Goal: Information Seeking & Learning: Learn about a topic

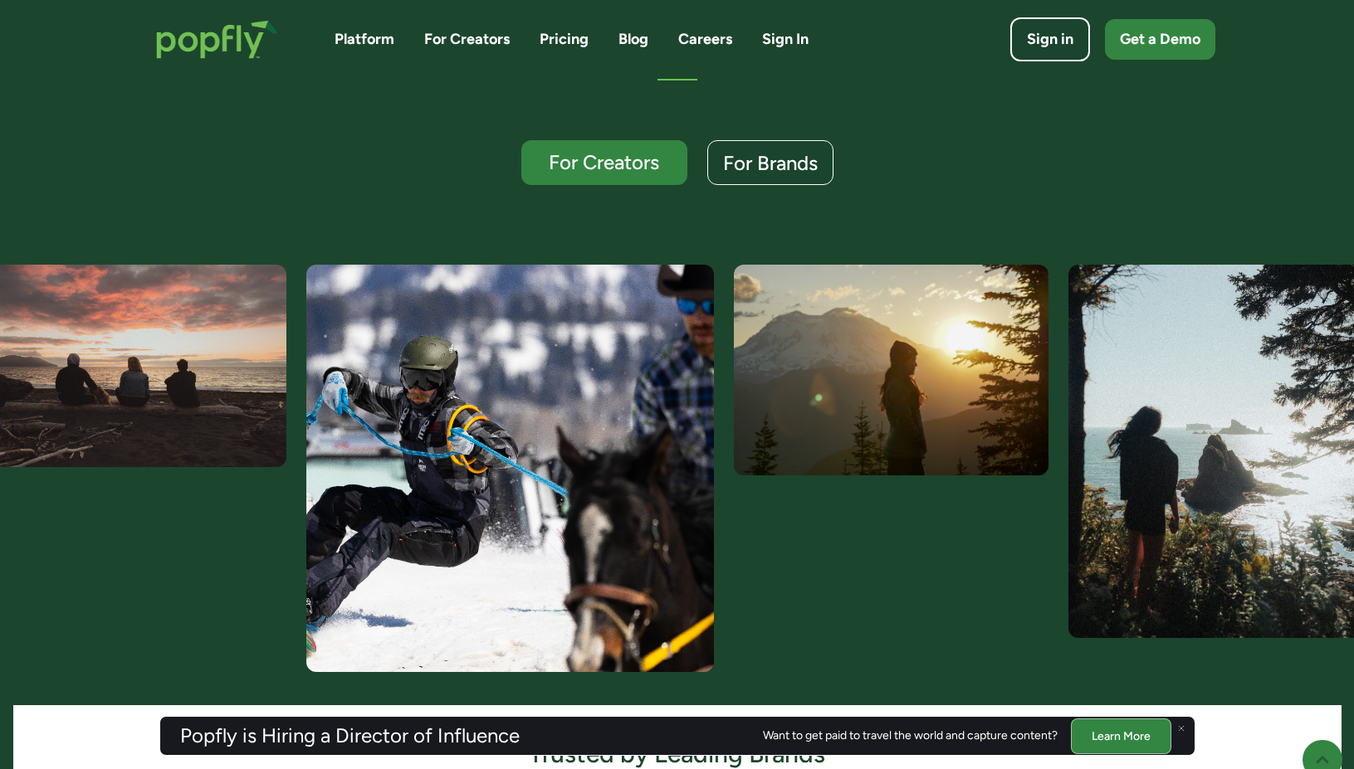
scroll to position [399, 0]
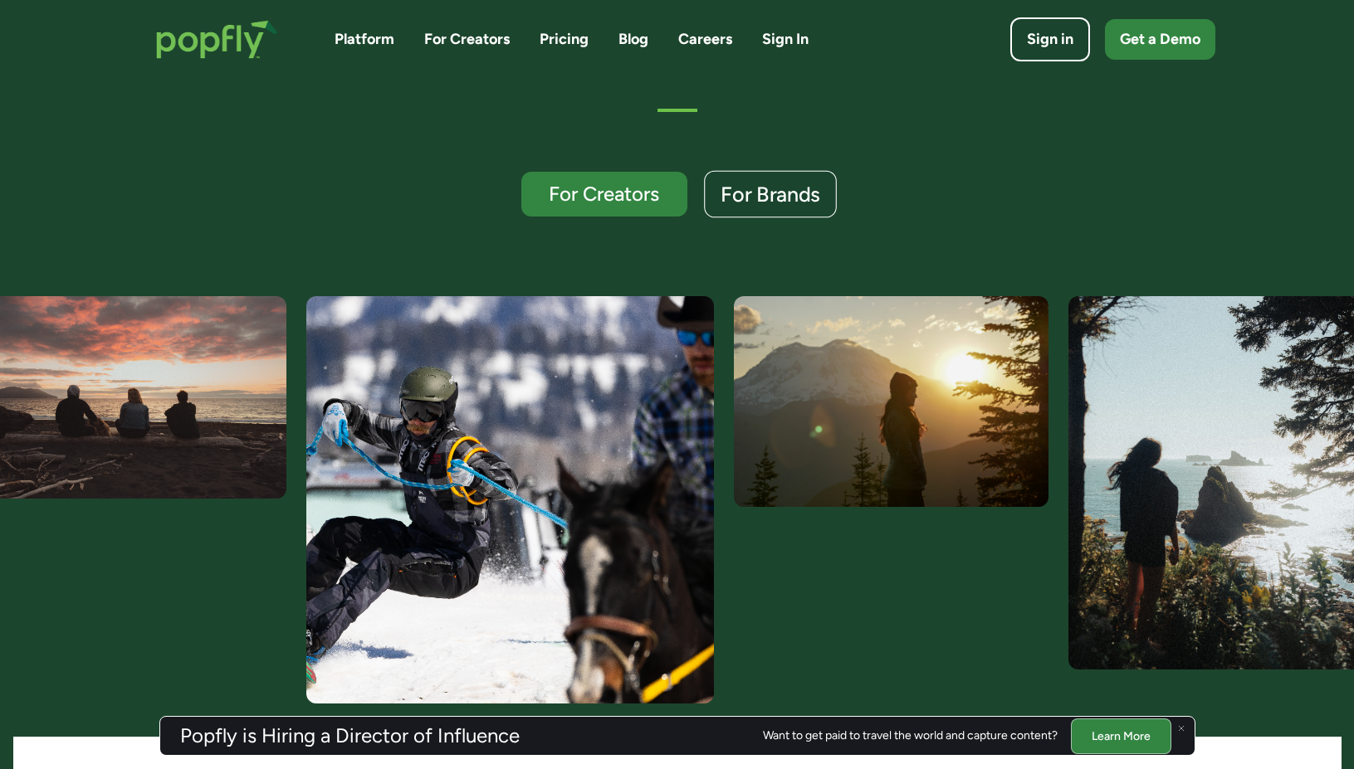
click at [764, 180] on link "For Brands" at bounding box center [770, 194] width 133 height 47
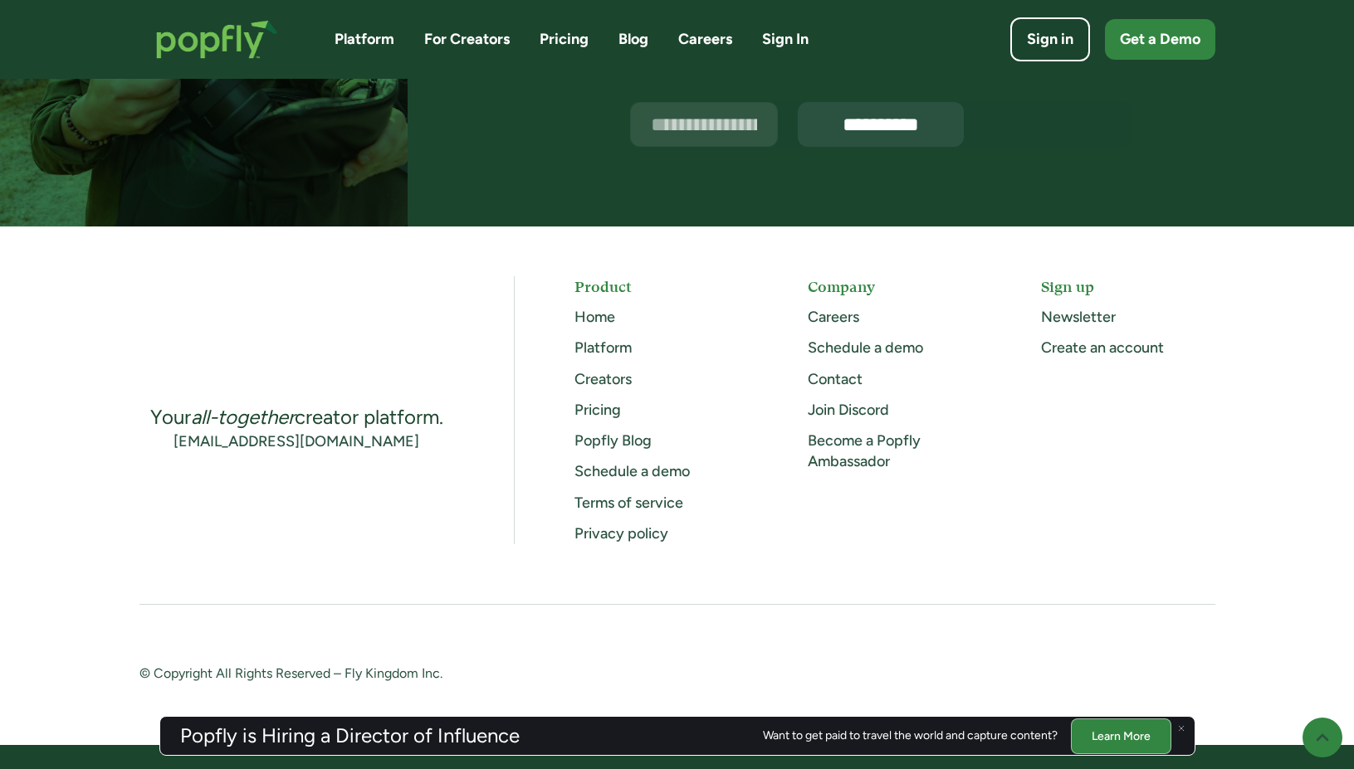
scroll to position [4259, 0]
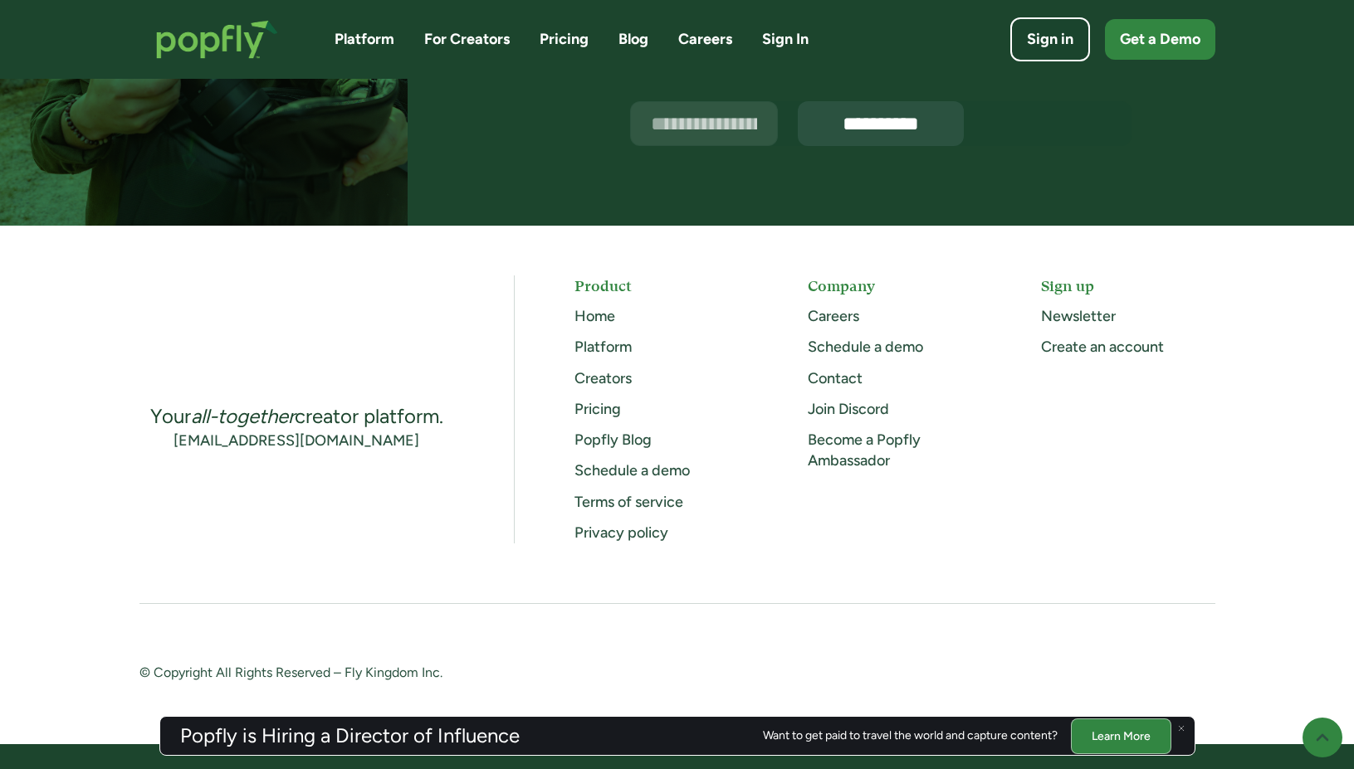
click at [606, 396] on div "Product Home Platform Creators Pricing Popfly Blog Schedule a demo Terms of ser…" at bounding box center [660, 410] width 173 height 268
click at [606, 403] on link "Pricing" at bounding box center [597, 409] width 46 height 18
